Goal: Communication & Community: Answer question/provide support

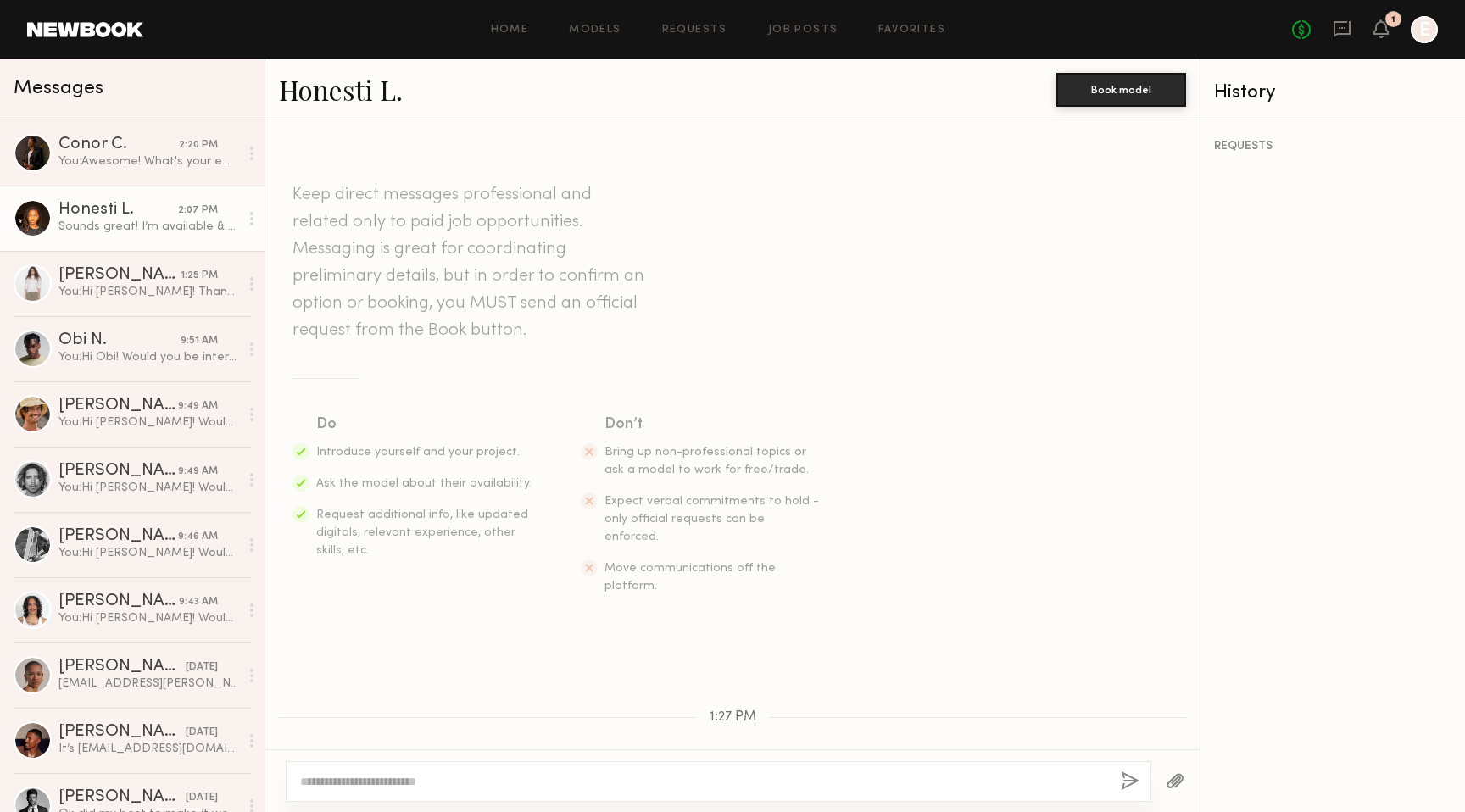
scroll to position [209, 0]
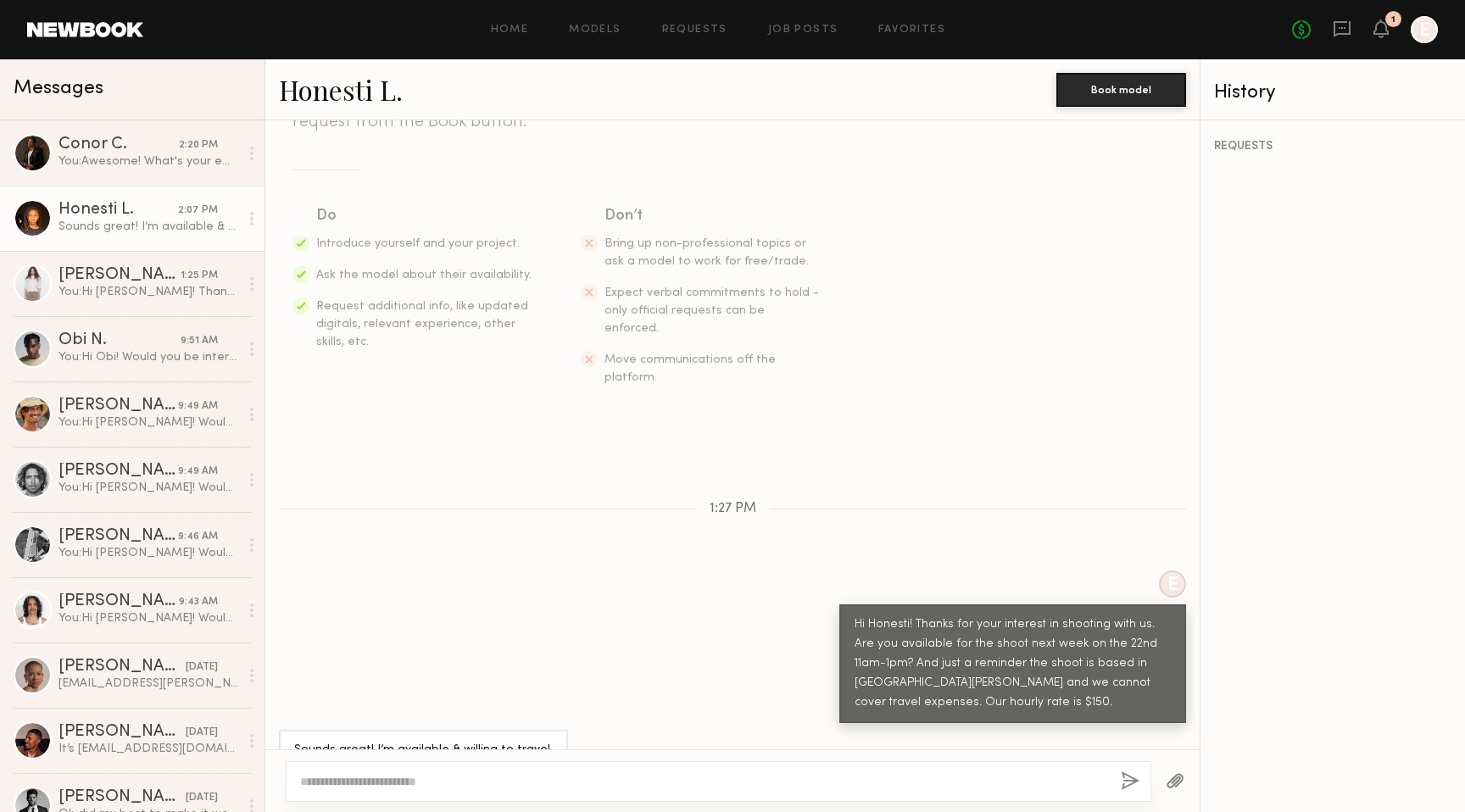
click at [491, 777] on textarea at bounding box center [703, 782] width 807 height 17
click at [387, 778] on textarea "**********" at bounding box center [703, 782] width 807 height 17
type textarea "**********"
click at [1126, 779] on button "button" at bounding box center [1130, 782] width 19 height 21
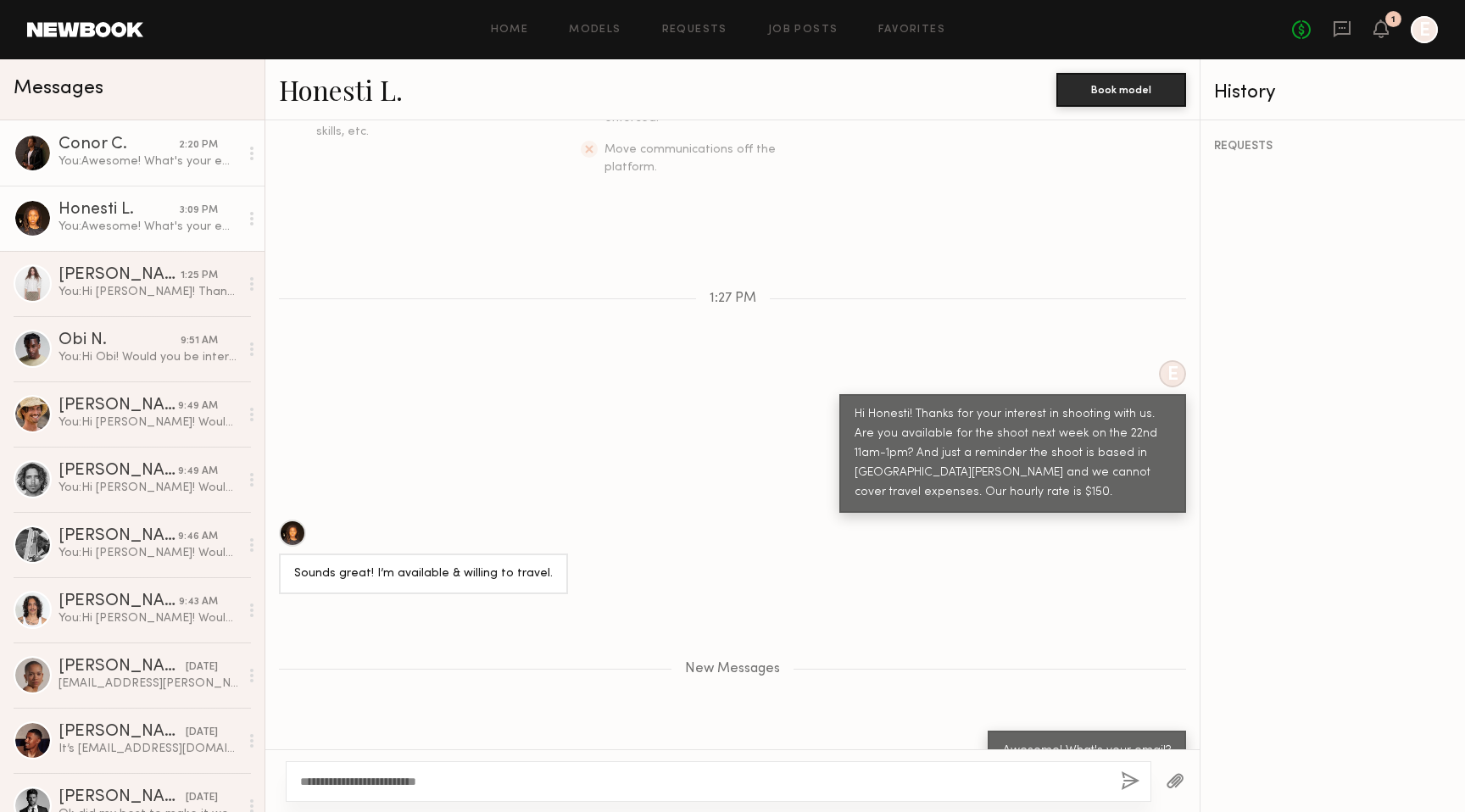
click at [99, 146] on div "Conor C." at bounding box center [119, 145] width 121 height 17
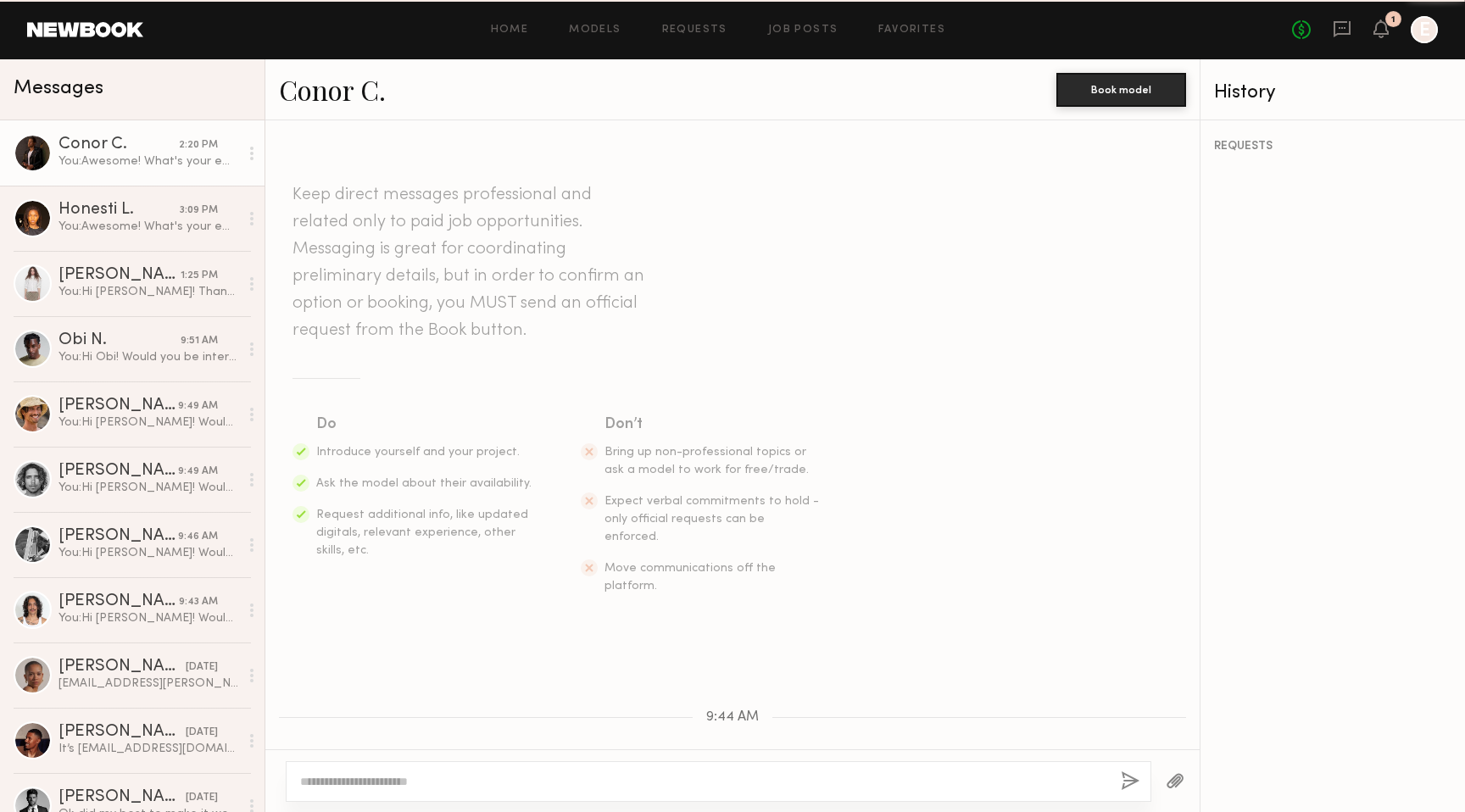
scroll to position [1142, 0]
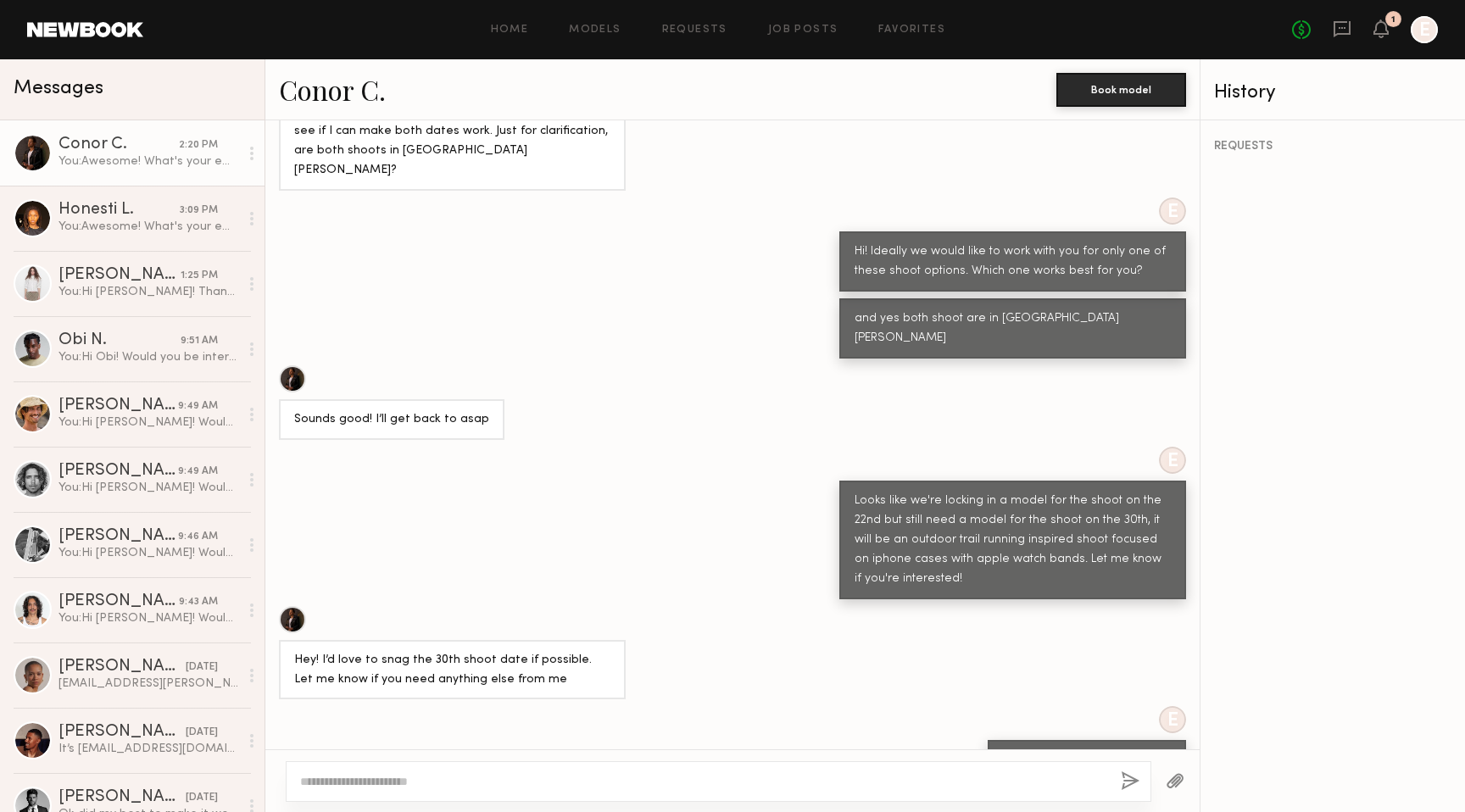
click at [368, 89] on link "Conor C." at bounding box center [332, 89] width 107 height 36
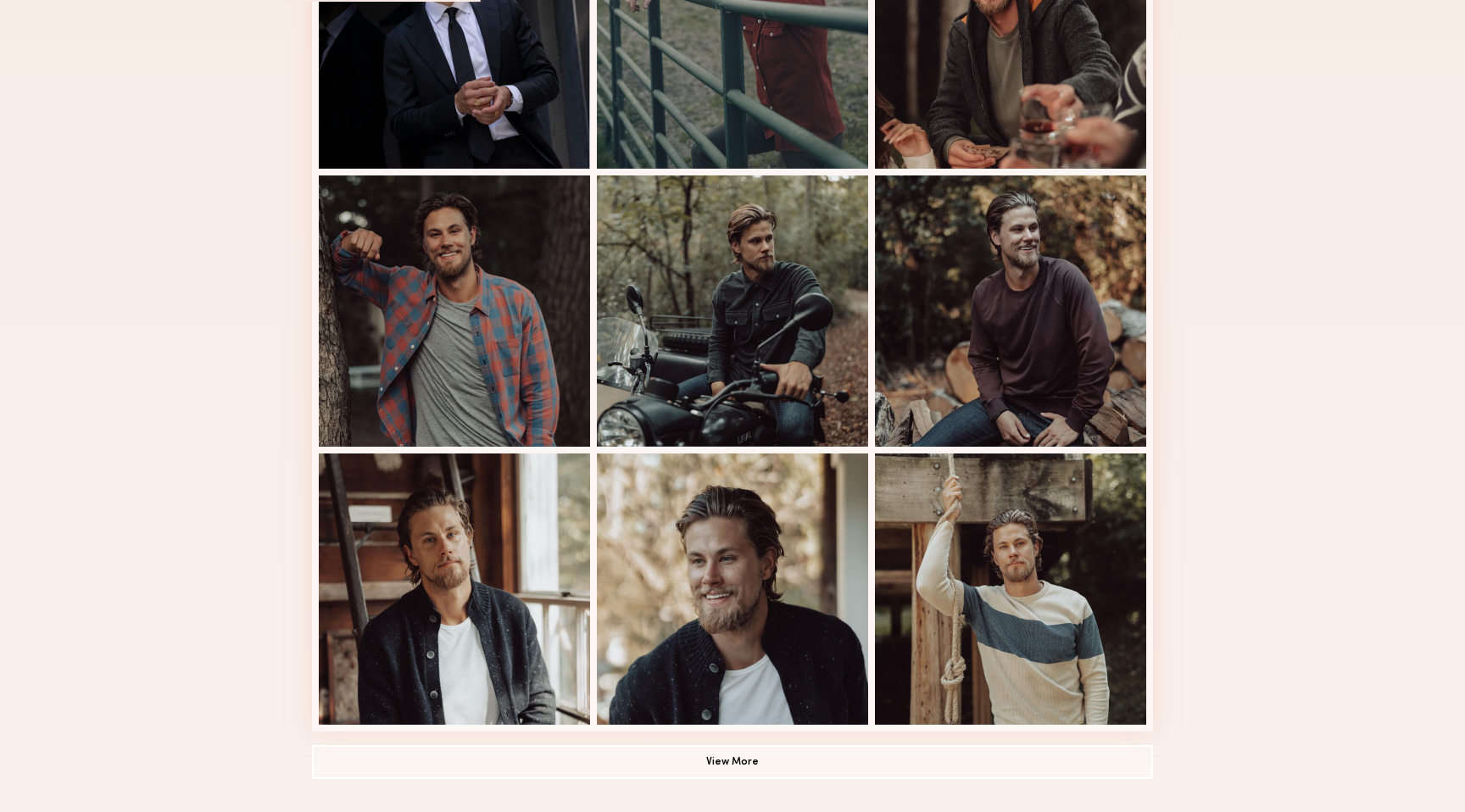
scroll to position [789, 0]
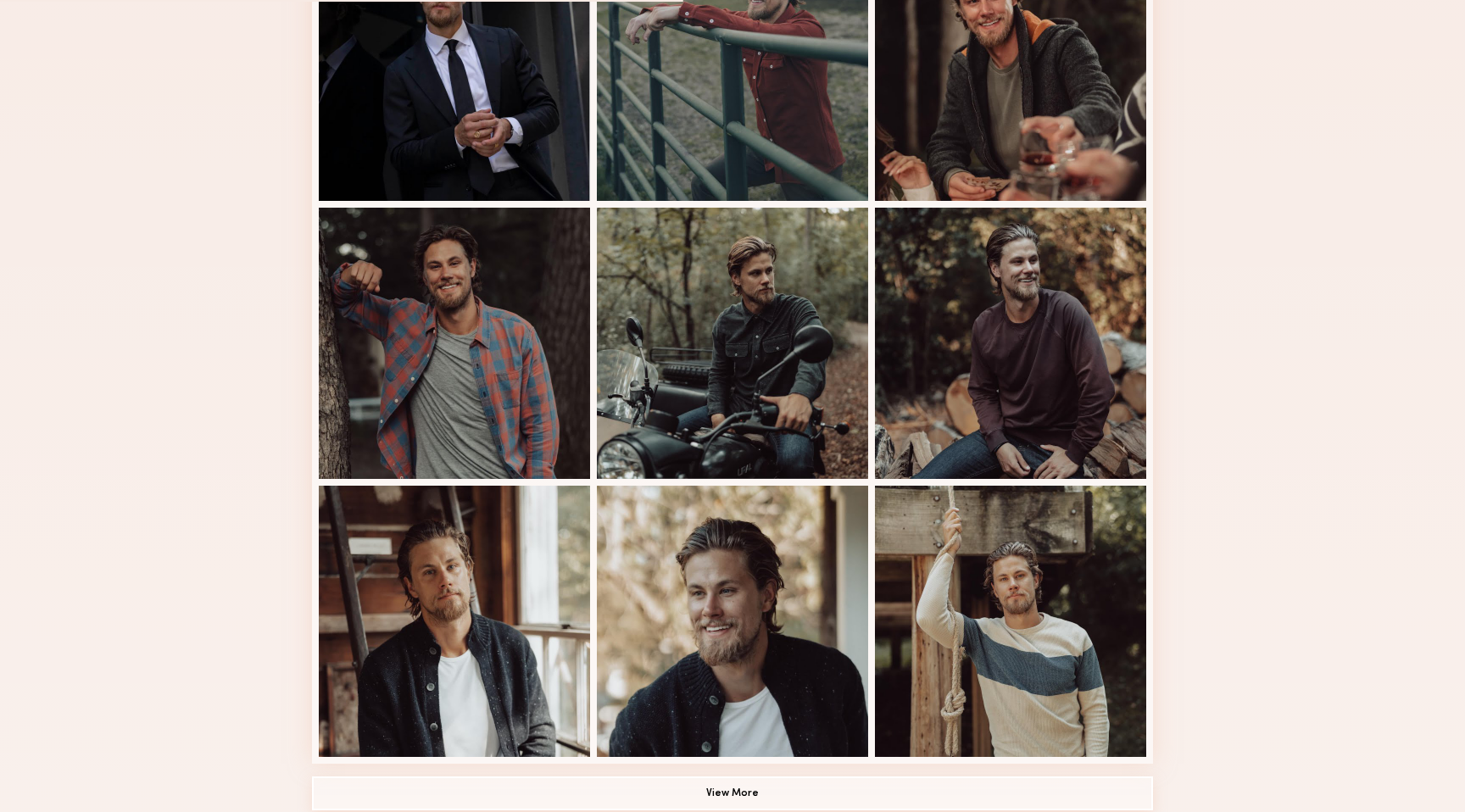
click at [711, 792] on button "View More" at bounding box center [732, 794] width 842 height 34
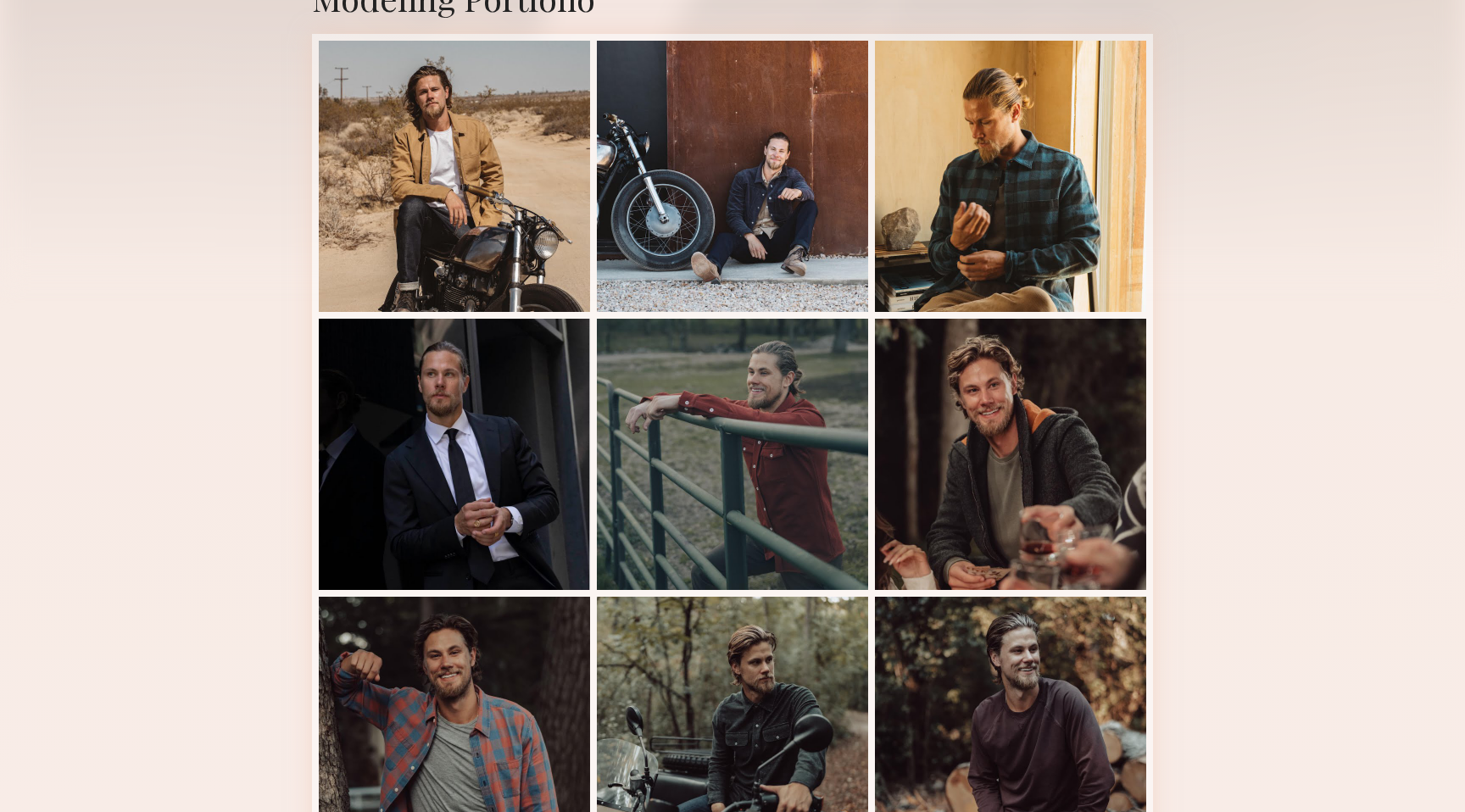
scroll to position [0, 0]
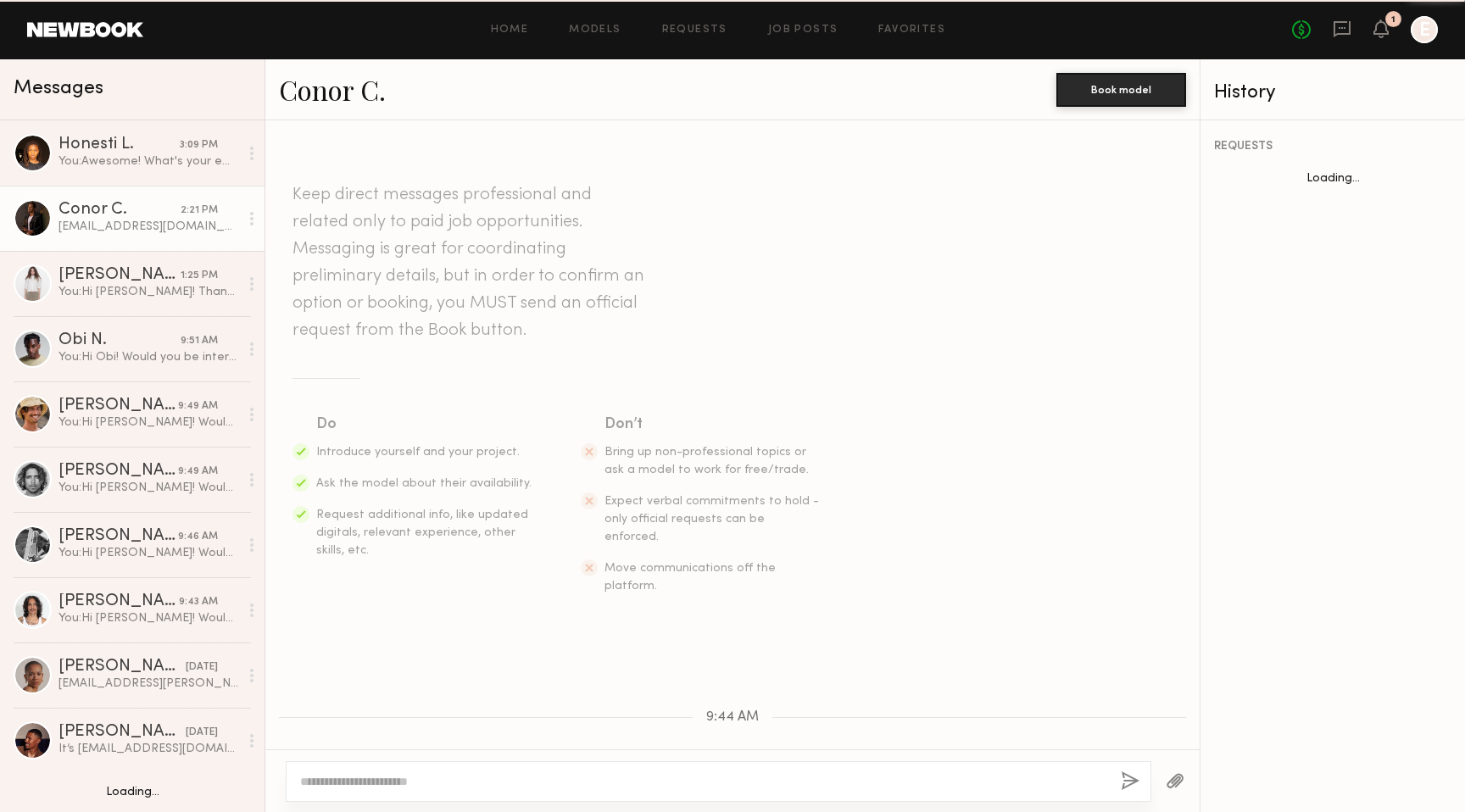
scroll to position [1271, 0]
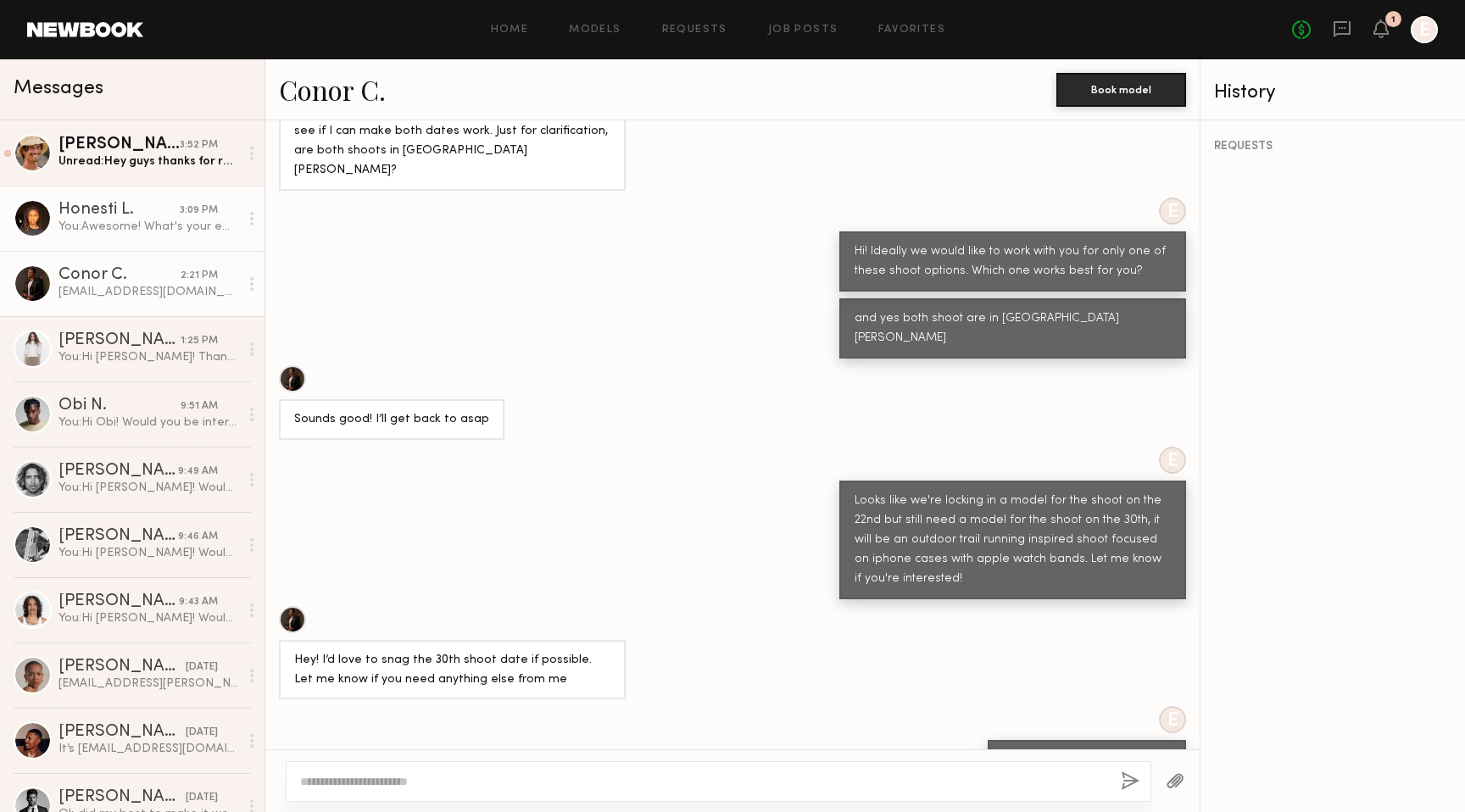
click at [158, 211] on div "Honesti L." at bounding box center [120, 211] width 121 height 17
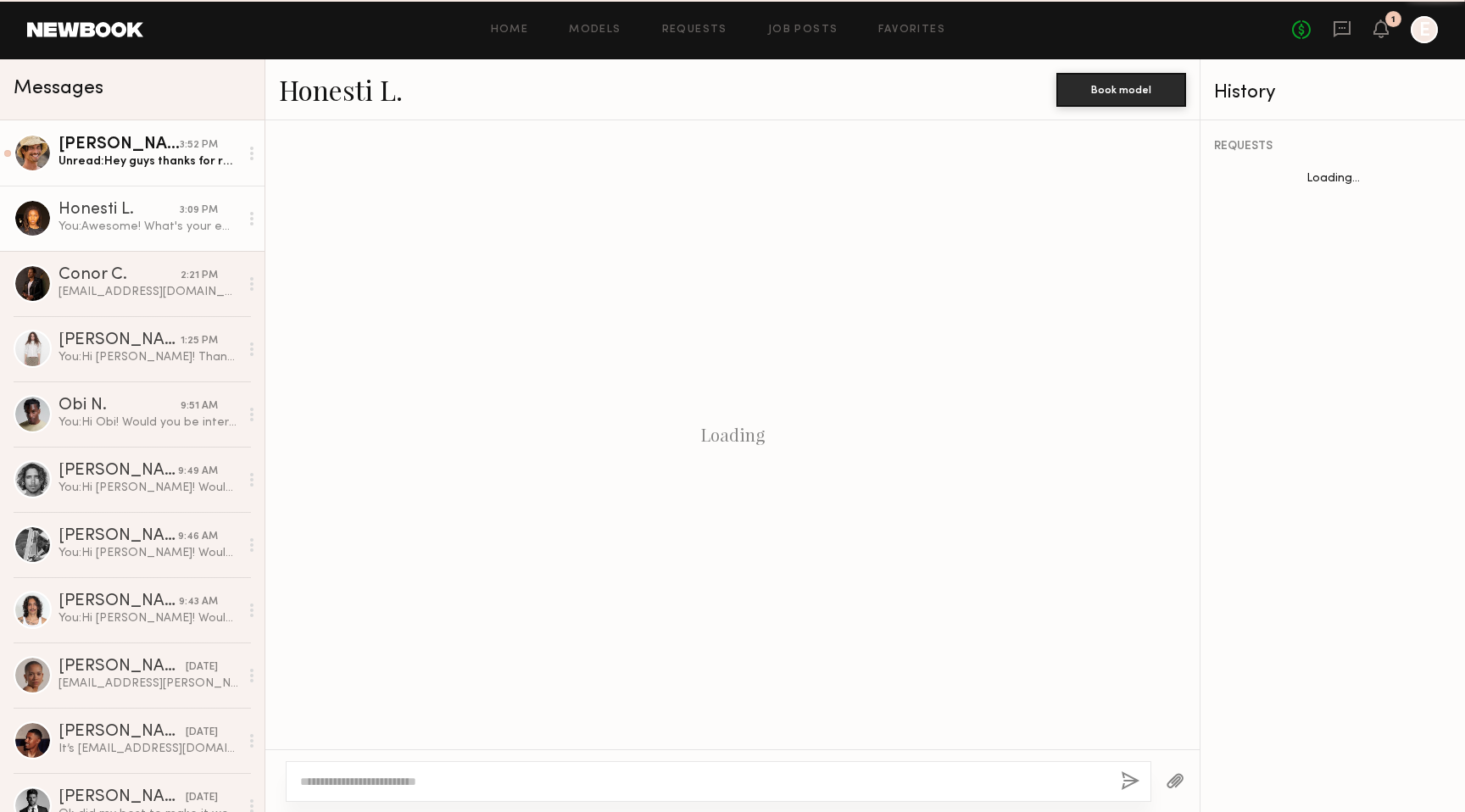
scroll to position [290, 0]
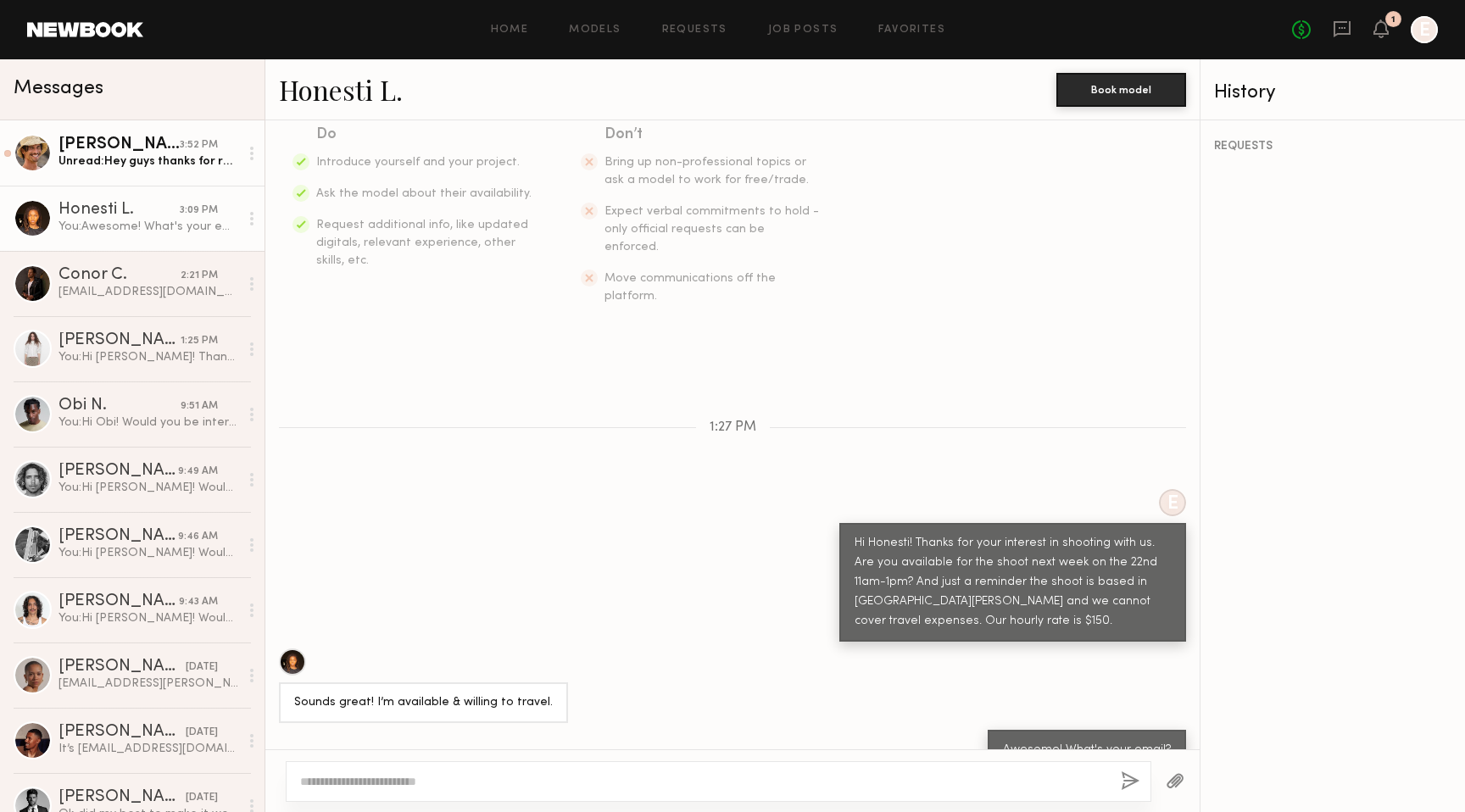
click at [152, 162] on div "Unread: Hey guys thanks for reaching out. I can’t do it for the rate if we coul…" at bounding box center [149, 161] width 180 height 16
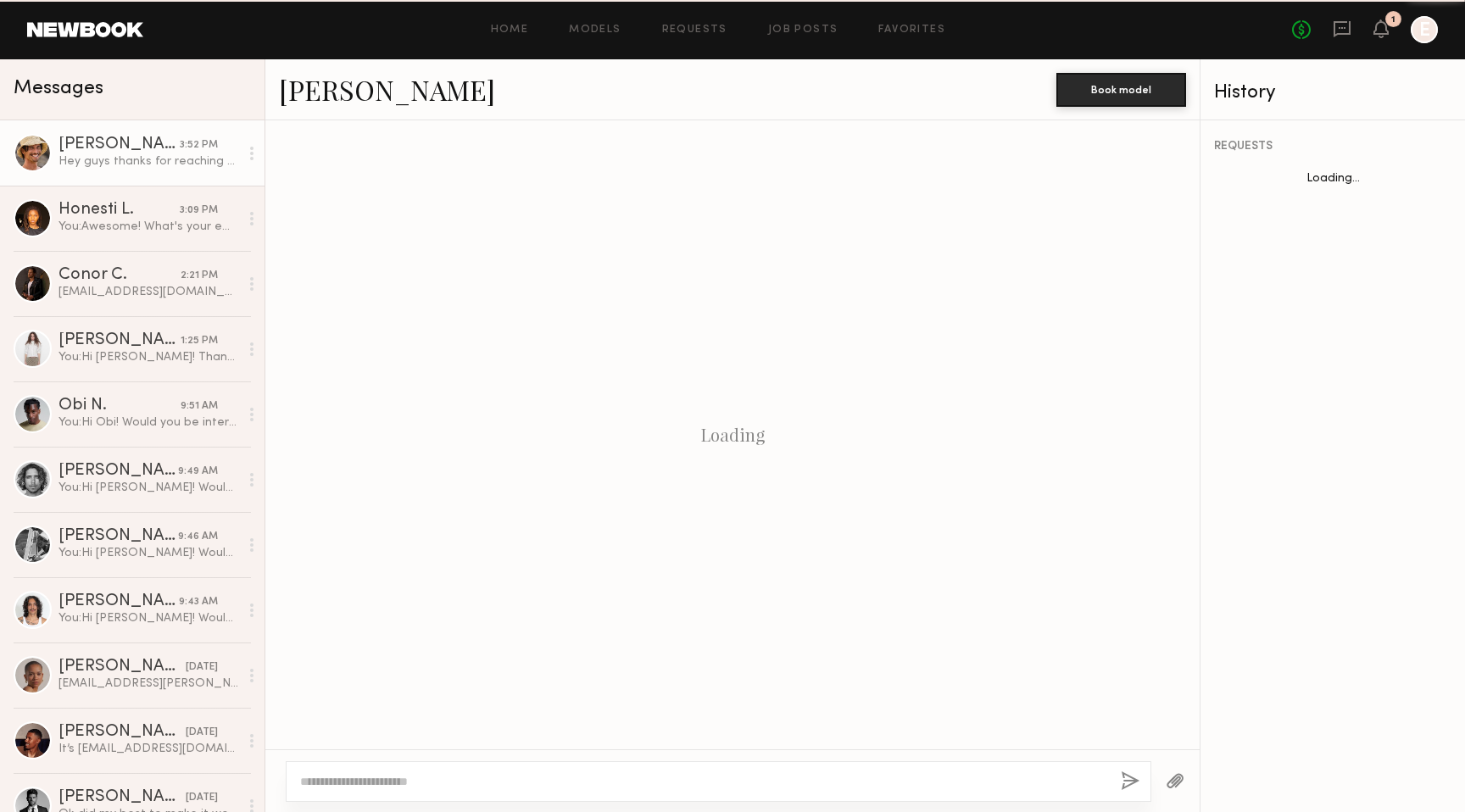
scroll to position [471, 0]
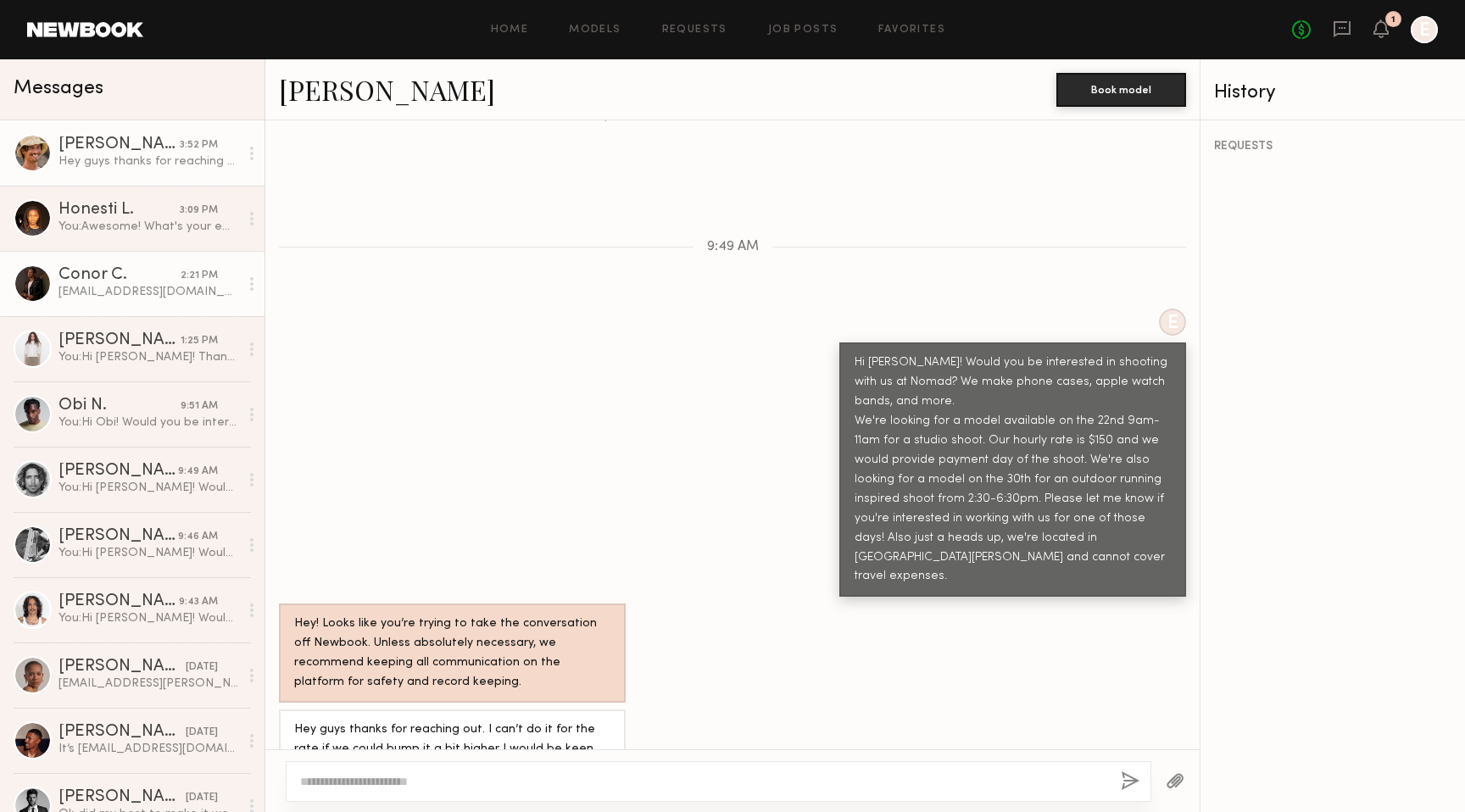
click at [139, 295] on div "[EMAIL_ADDRESS][DOMAIN_NAME]" at bounding box center [149, 291] width 180 height 16
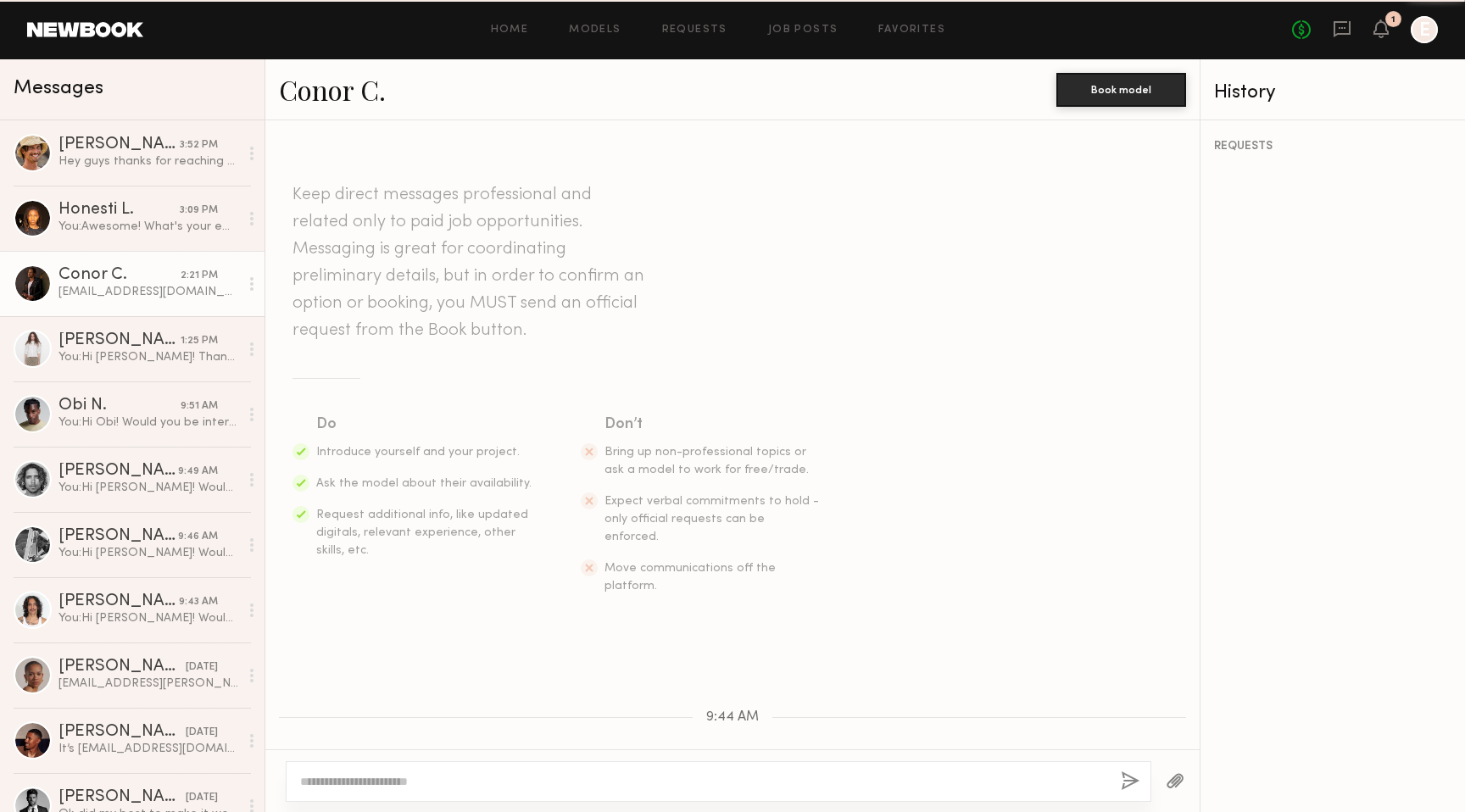
scroll to position [1142, 0]
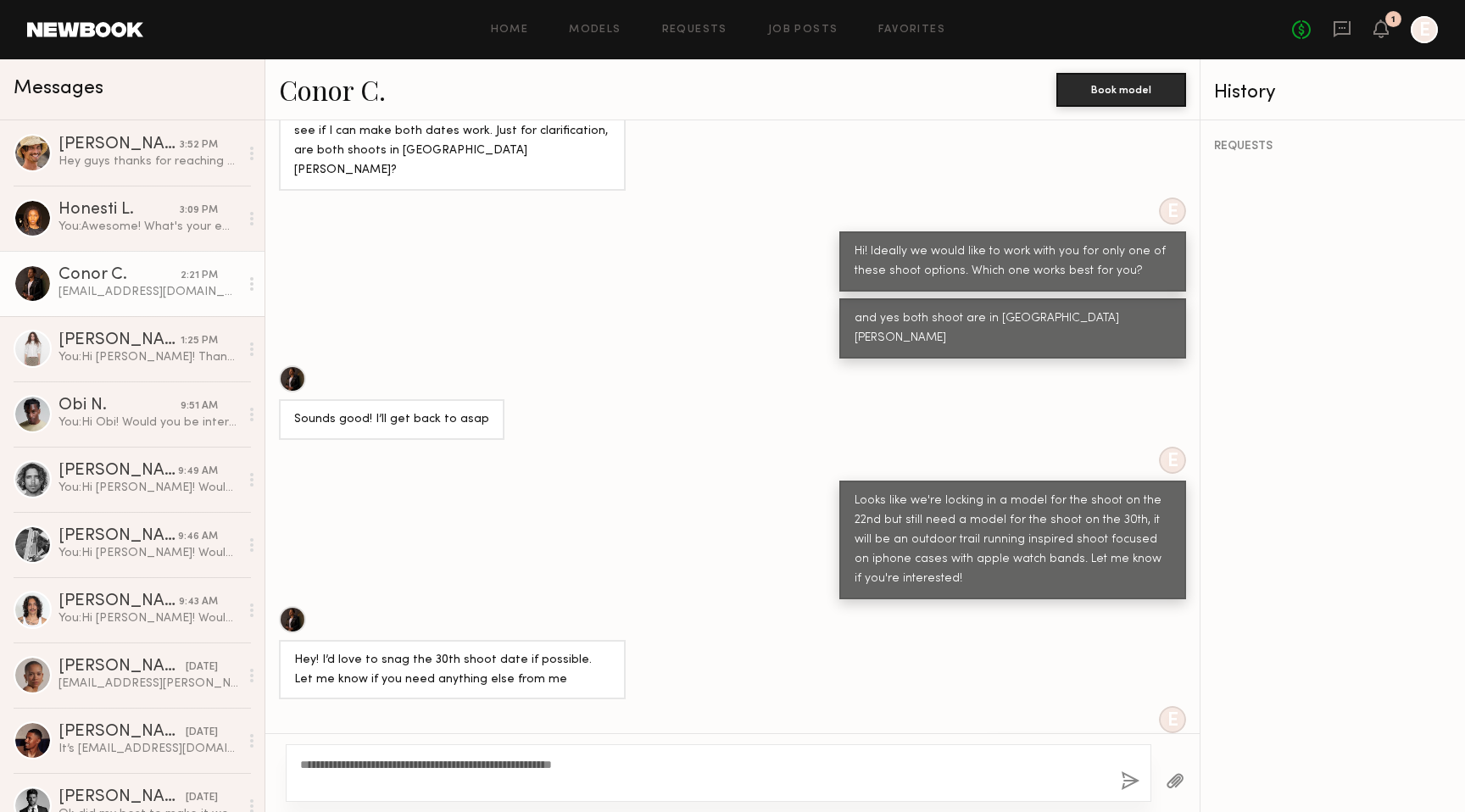
type textarea "**********"
click at [1125, 783] on button "button" at bounding box center [1130, 782] width 19 height 21
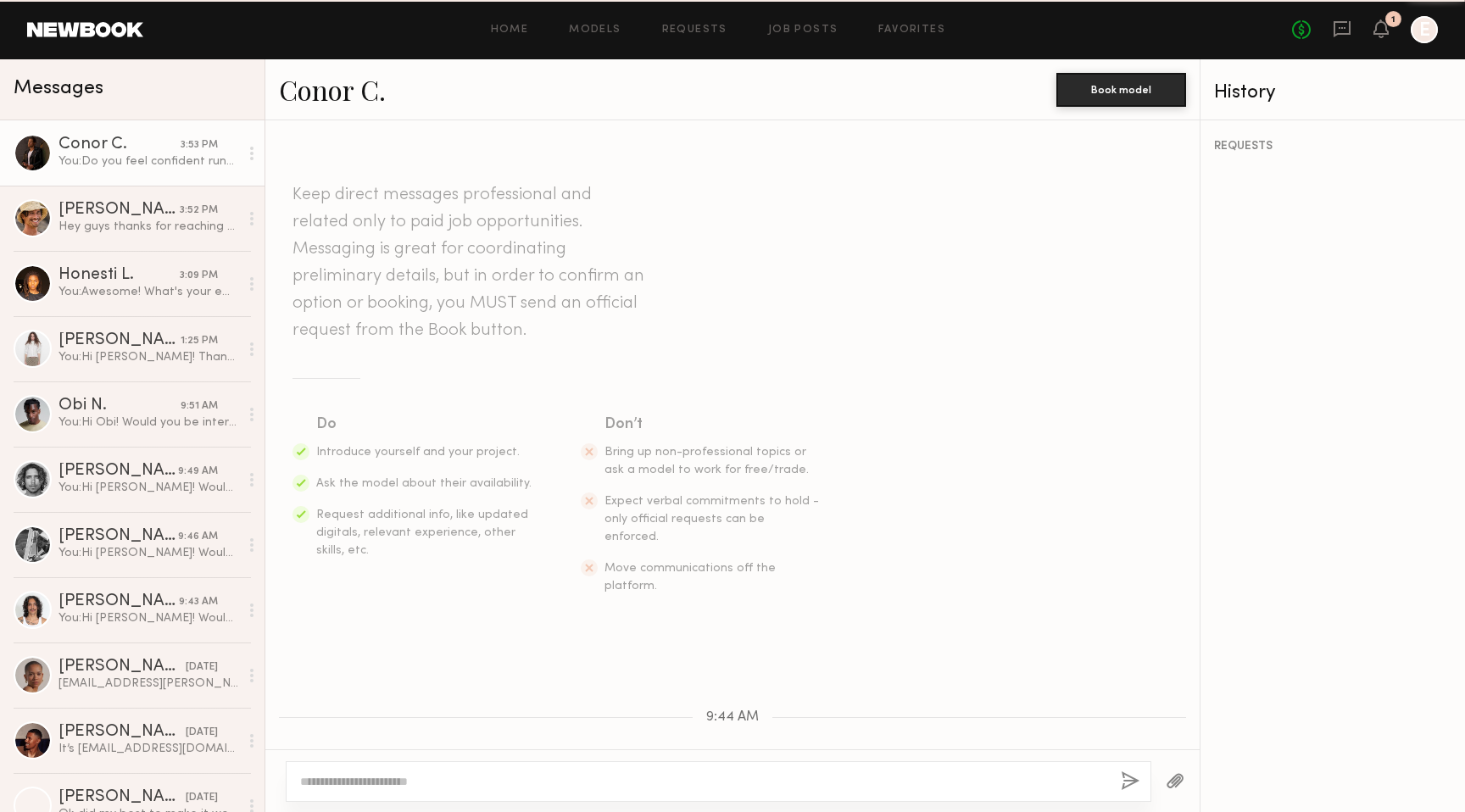
scroll to position [1224, 0]
